Goal: Find contact information: Find contact information

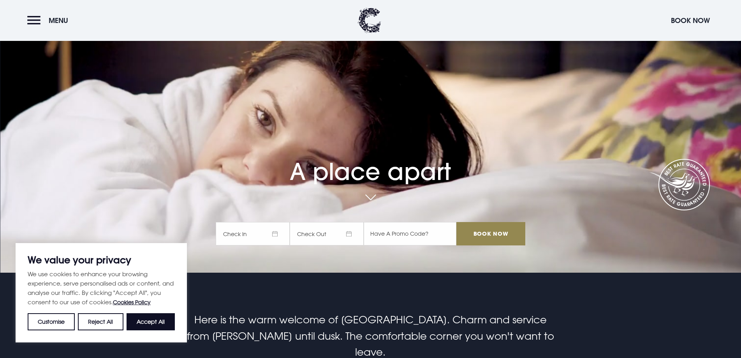
scroll to position [78, 0]
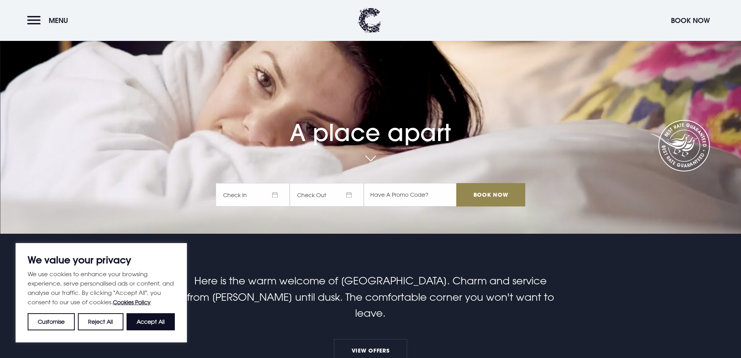
drag, startPoint x: 152, startPoint y: 320, endPoint x: 156, endPoint y: 315, distance: 7.2
click at [152, 320] on button "Accept All" at bounding box center [151, 321] width 48 height 17
checkbox input "true"
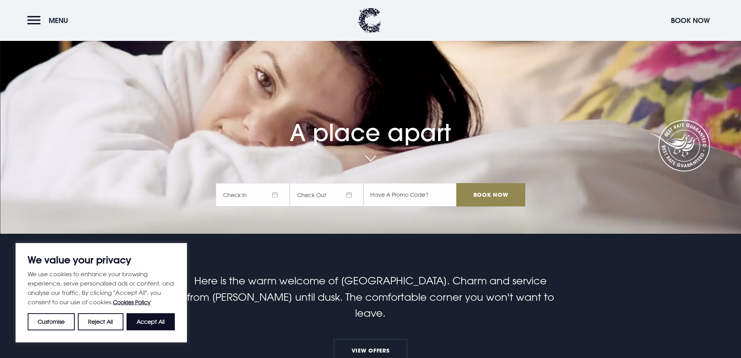
checkbox input "true"
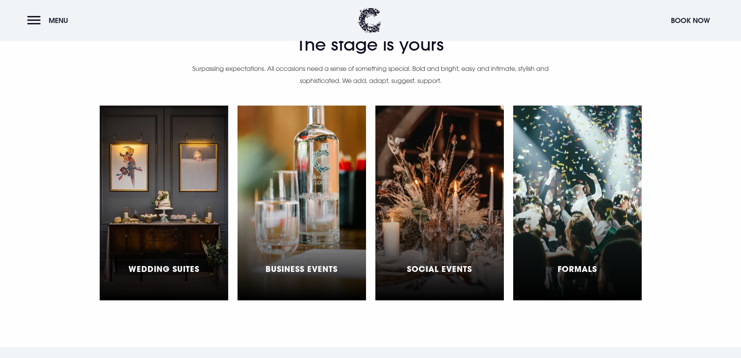
scroll to position [2375, 0]
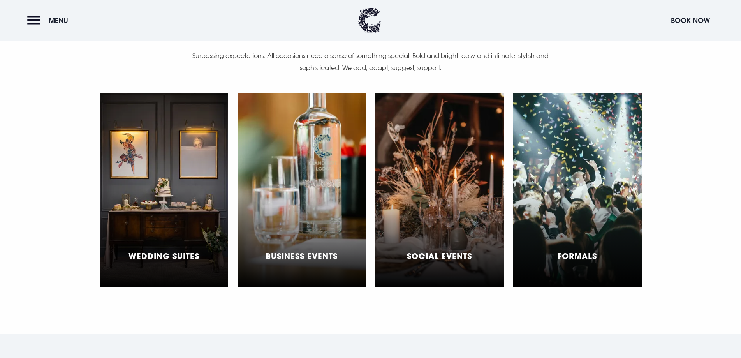
click at [313, 221] on div "Business Events" at bounding box center [301, 190] width 128 height 195
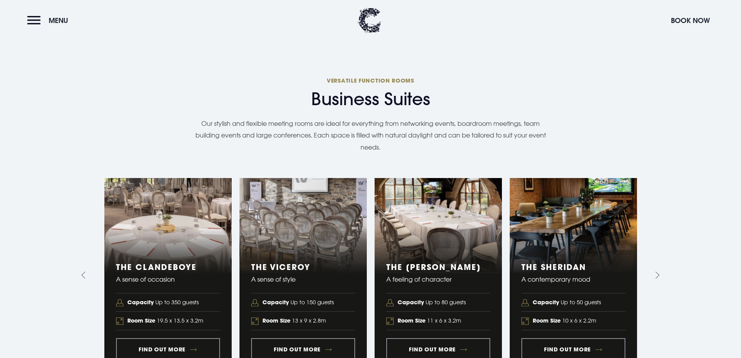
scroll to position [818, 0]
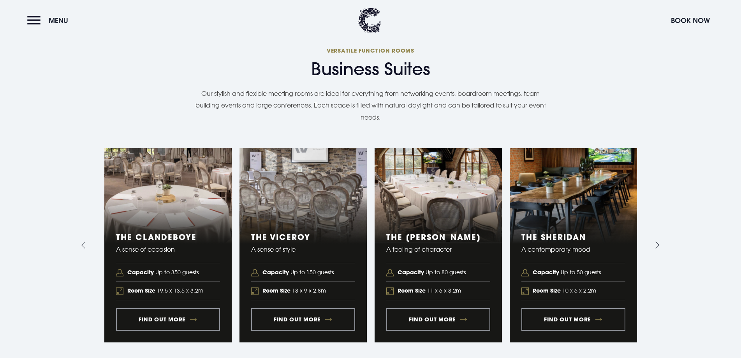
click at [658, 241] on icon "Next slide" at bounding box center [658, 244] width 4 height 7
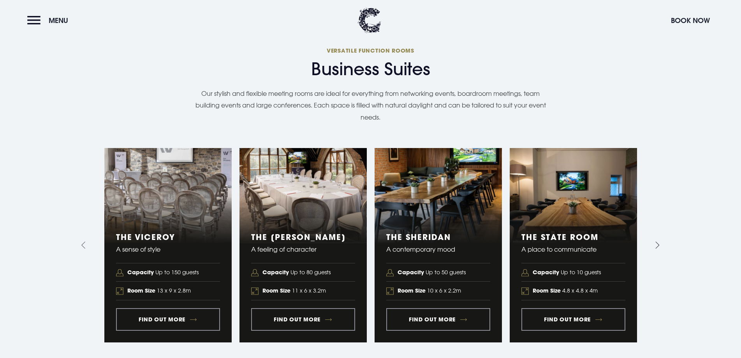
click at [658, 241] on icon "Next slide" at bounding box center [658, 244] width 4 height 7
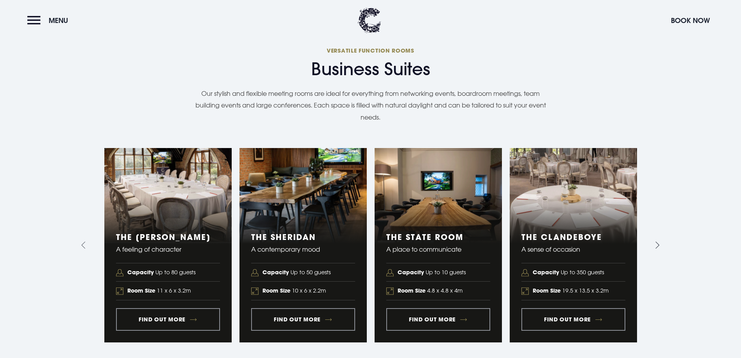
click at [658, 241] on icon "Next slide" at bounding box center [658, 244] width 4 height 7
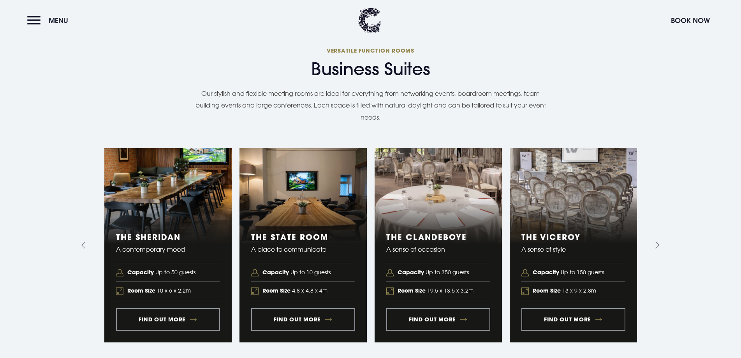
click at [212, 345] on section "Business Suites Versatile function rooms Our stylish and flexible meeting rooms…" at bounding box center [370, 194] width 741 height 374
click at [149, 301] on link "4 of 5" at bounding box center [167, 245] width 127 height 194
click at [280, 301] on link "5 of 5" at bounding box center [302, 245] width 127 height 194
click at [153, 302] on link "4 of 5" at bounding box center [167, 245] width 127 height 194
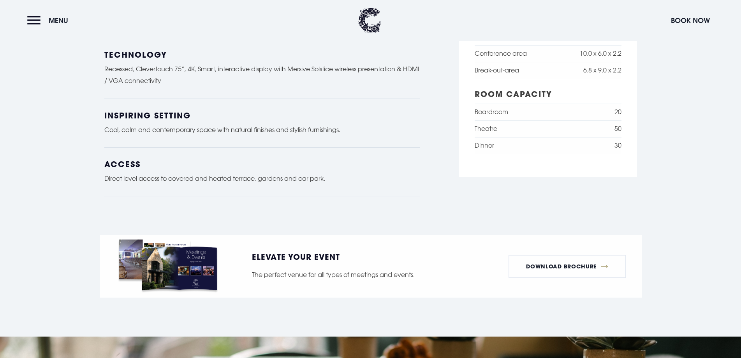
scroll to position [740, 0]
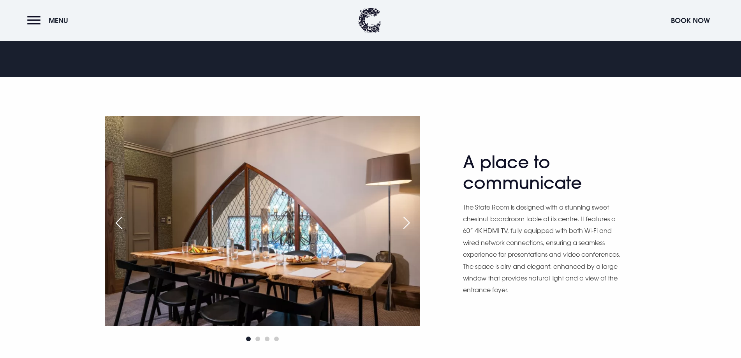
scroll to position [428, 0]
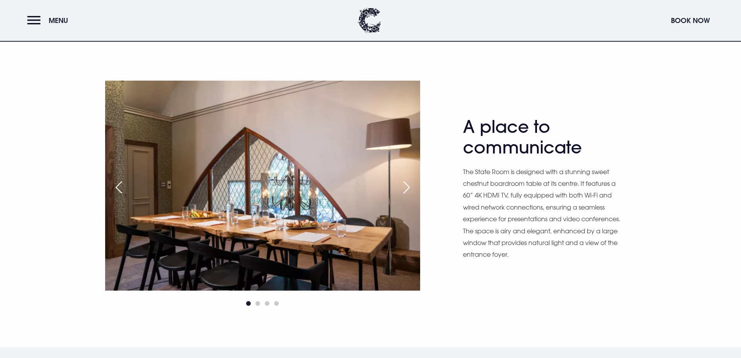
click at [404, 187] on div "Next slide" at bounding box center [406, 187] width 19 height 17
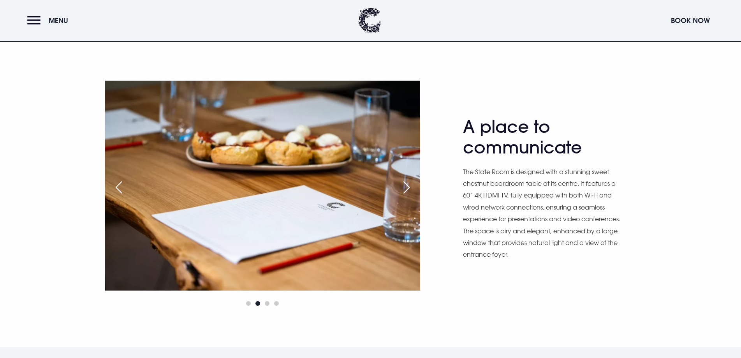
click at [404, 187] on div "Next slide" at bounding box center [406, 187] width 19 height 17
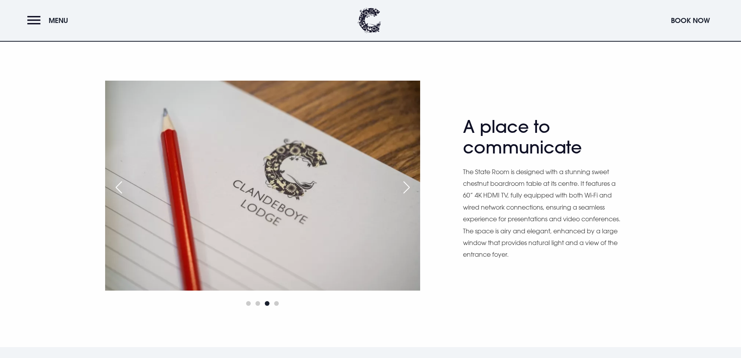
click at [403, 188] on div "Next slide" at bounding box center [406, 187] width 19 height 17
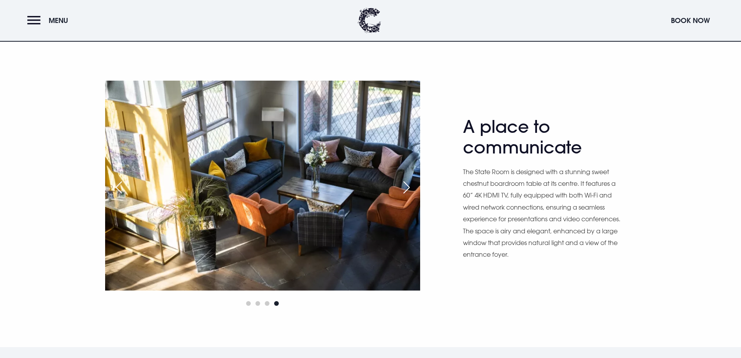
click at [401, 190] on div "Next slide" at bounding box center [406, 187] width 19 height 17
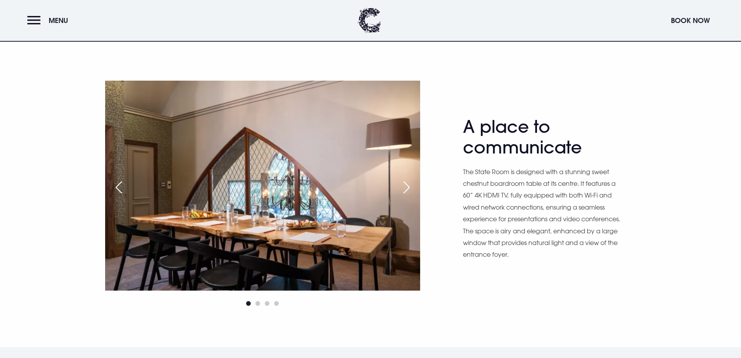
click at [401, 190] on div "Next slide" at bounding box center [406, 187] width 19 height 17
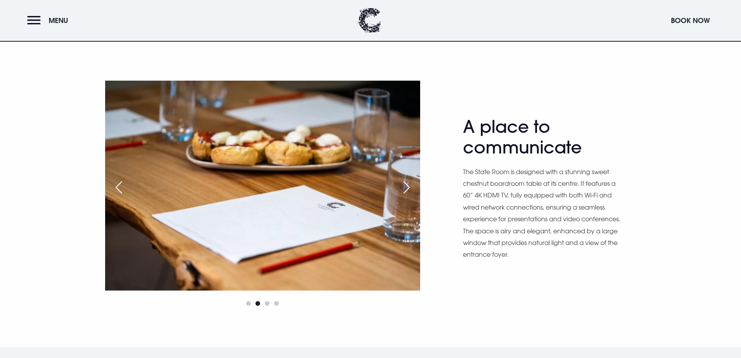
click at [401, 190] on div "Next slide" at bounding box center [406, 187] width 19 height 17
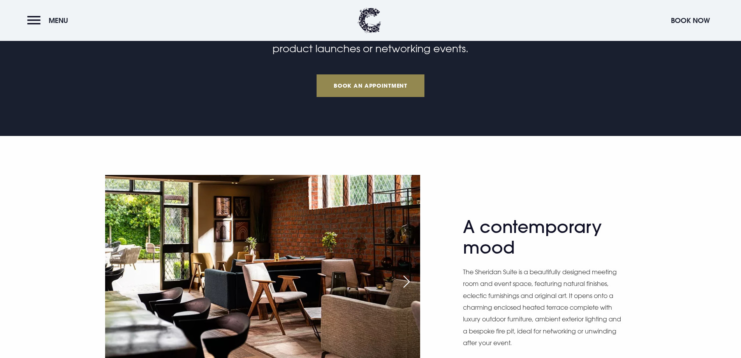
scroll to position [428, 0]
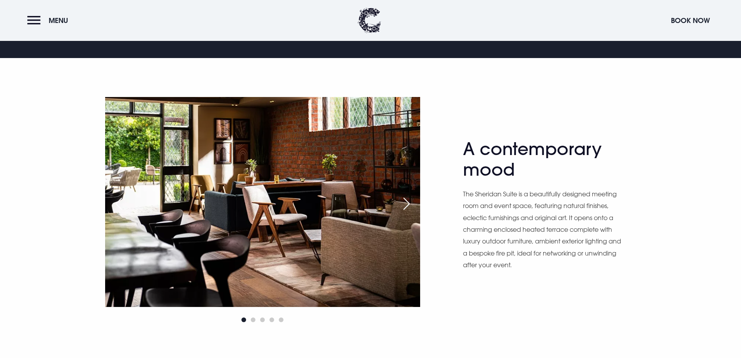
click at [404, 204] on div "Next slide" at bounding box center [406, 203] width 19 height 17
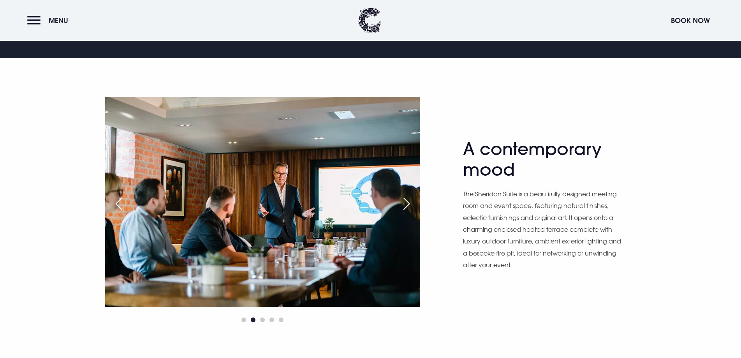
click at [404, 204] on div "Next slide" at bounding box center [406, 203] width 19 height 17
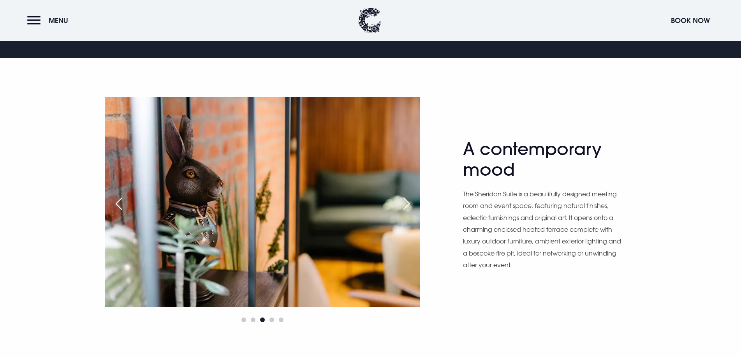
click at [402, 207] on div "Next slide" at bounding box center [406, 203] width 19 height 17
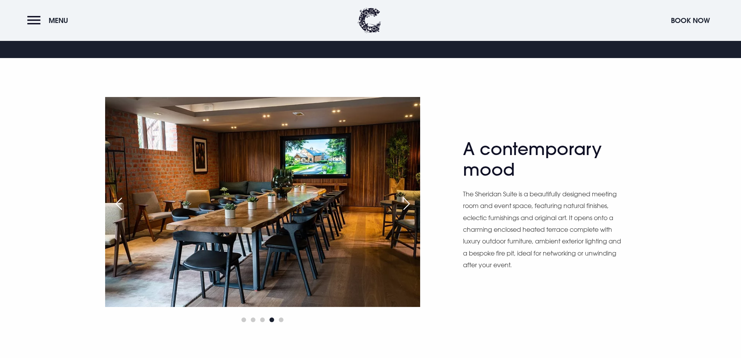
click at [399, 207] on div "Next slide" at bounding box center [406, 203] width 19 height 17
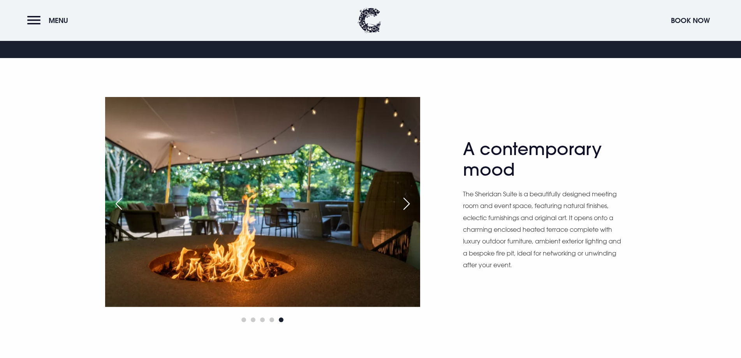
click at [399, 207] on div "Next slide" at bounding box center [406, 203] width 19 height 17
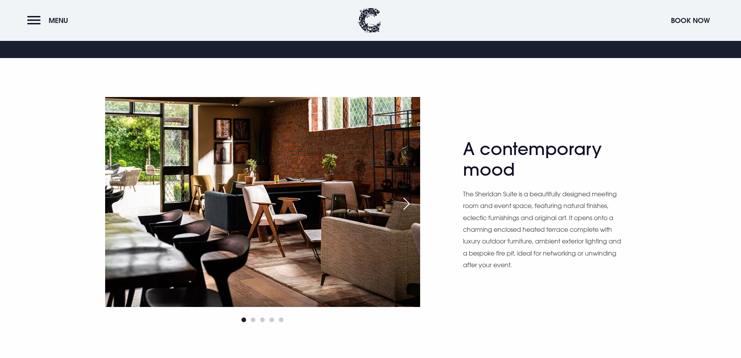
click at [399, 207] on div "Next slide" at bounding box center [406, 203] width 19 height 17
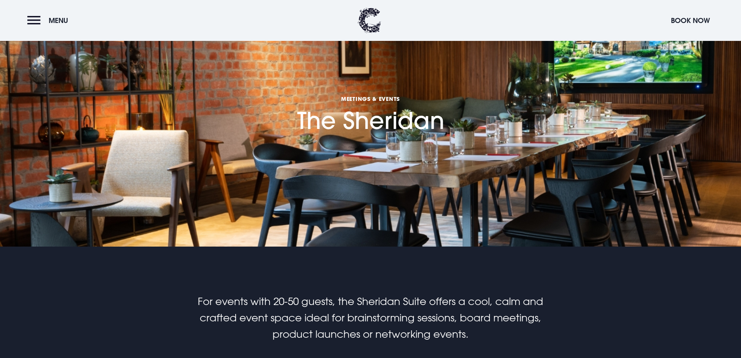
scroll to position [0, 0]
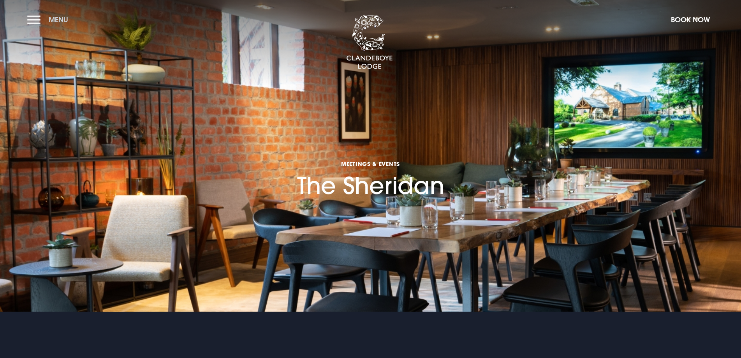
click at [35, 18] on button "Menu" at bounding box center [49, 19] width 45 height 17
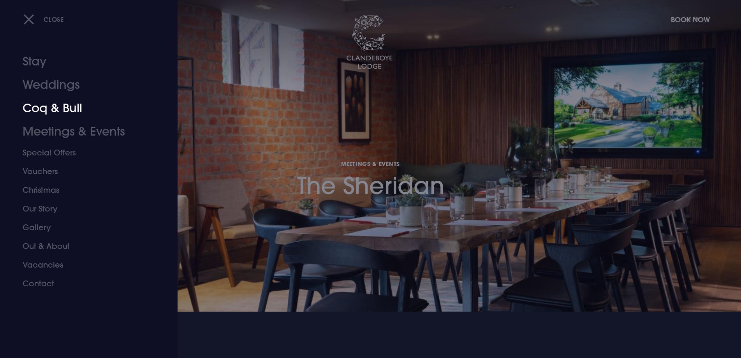
click at [46, 112] on link "Coq & Bull" at bounding box center [84, 108] width 123 height 23
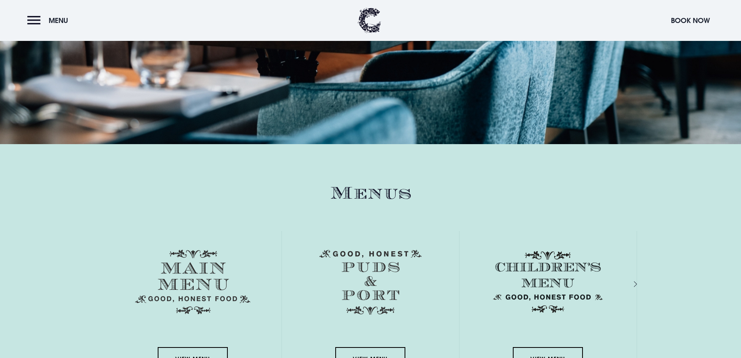
scroll to position [1129, 0]
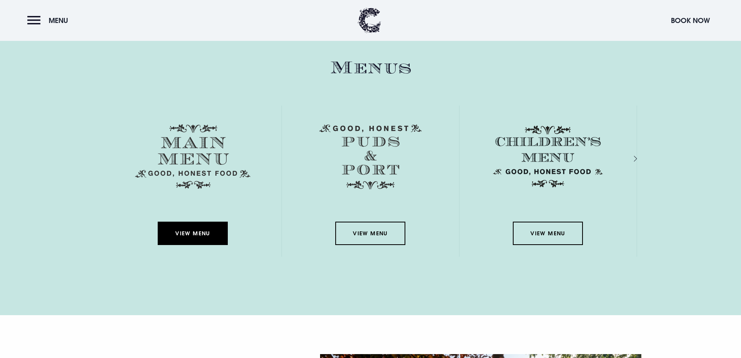
click at [188, 232] on link "View Menu" at bounding box center [193, 233] width 70 height 23
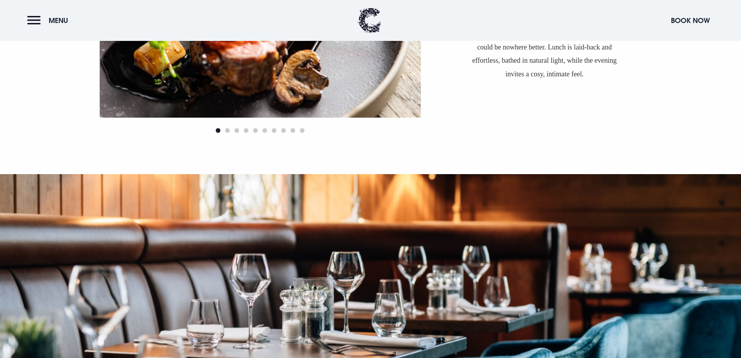
scroll to position [662, 0]
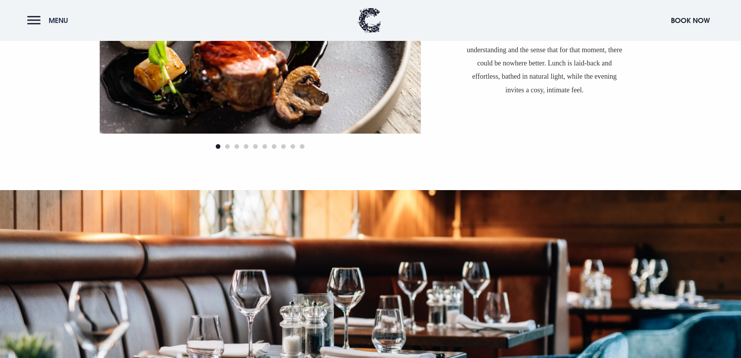
click at [36, 19] on button "Menu" at bounding box center [49, 20] width 45 height 17
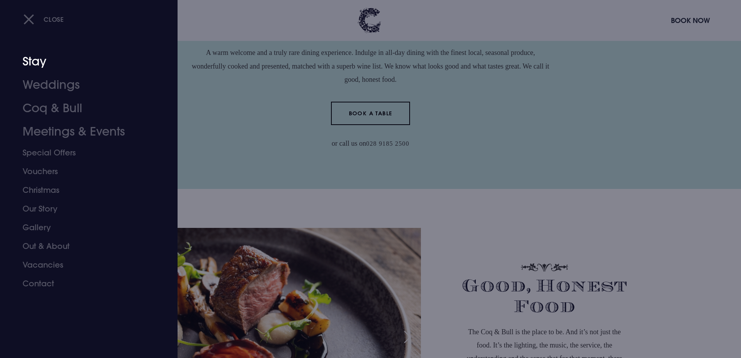
scroll to position [311, 0]
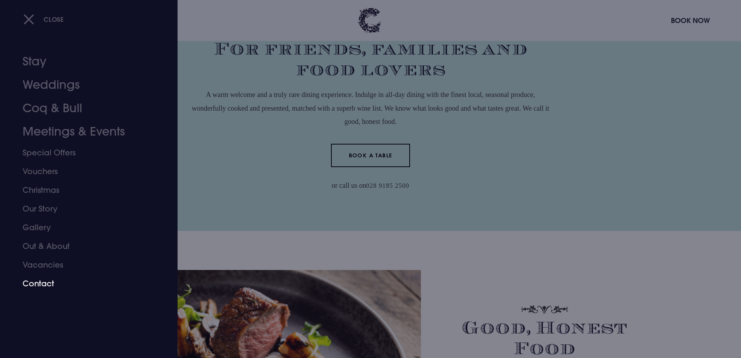
click at [35, 280] on link "Contact" at bounding box center [84, 283] width 123 height 19
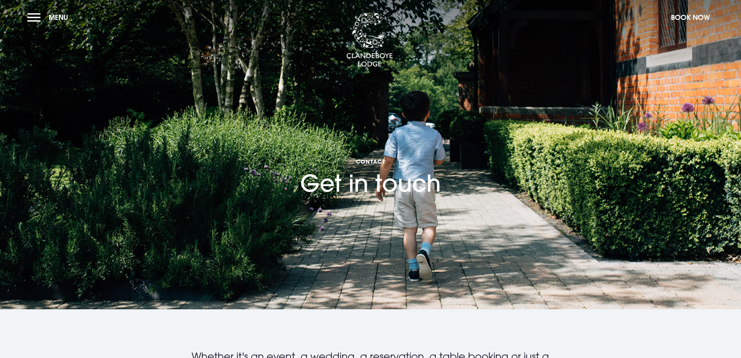
scroll to position [156, 0]
